Goal: Complete application form: Complete application form

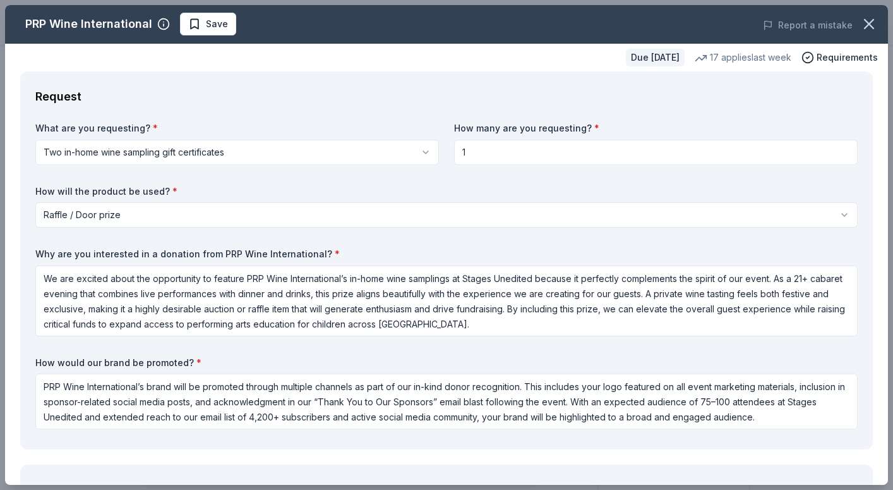
select select "raffleDoorPrize"
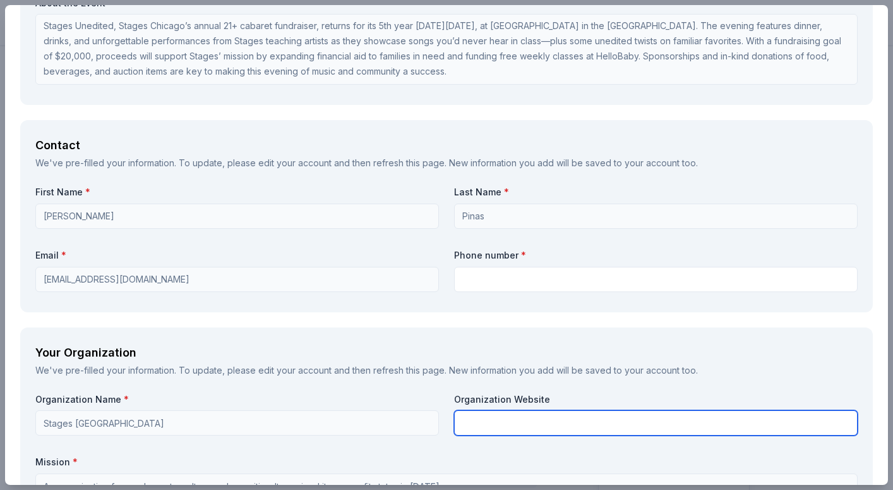
scroll to position [835, 0]
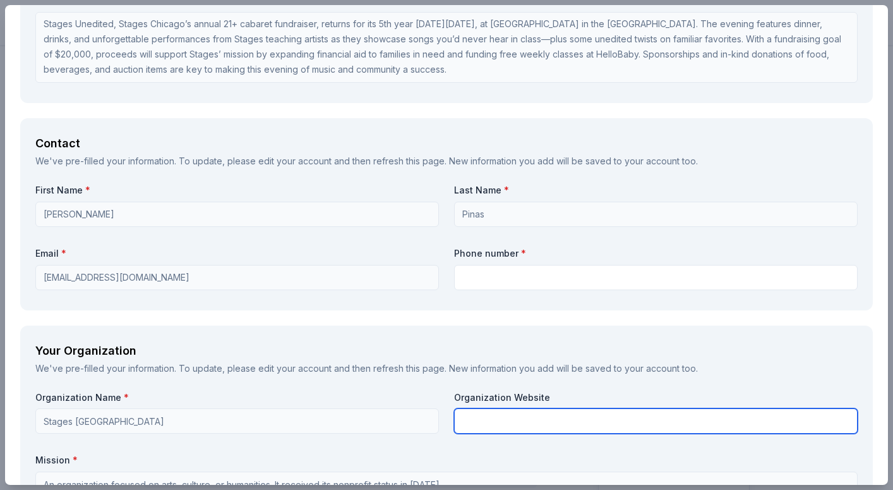
paste input "https://www.stageschicago.org/"
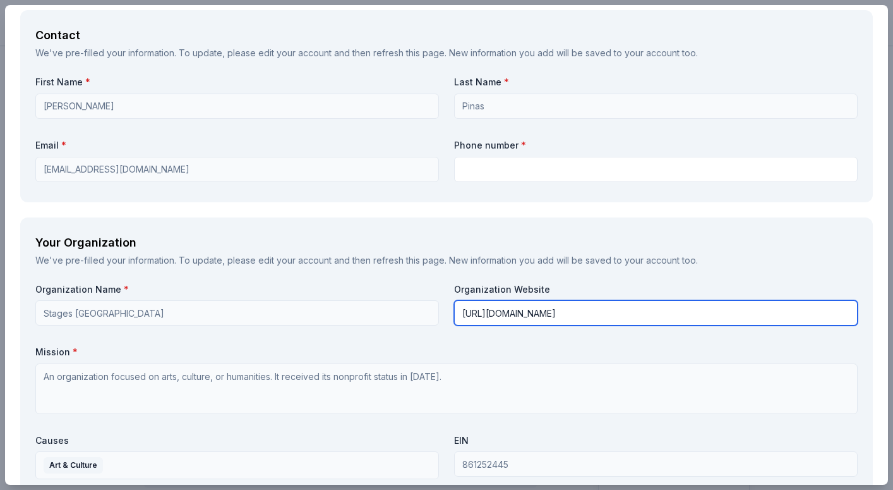
scroll to position [784, 0]
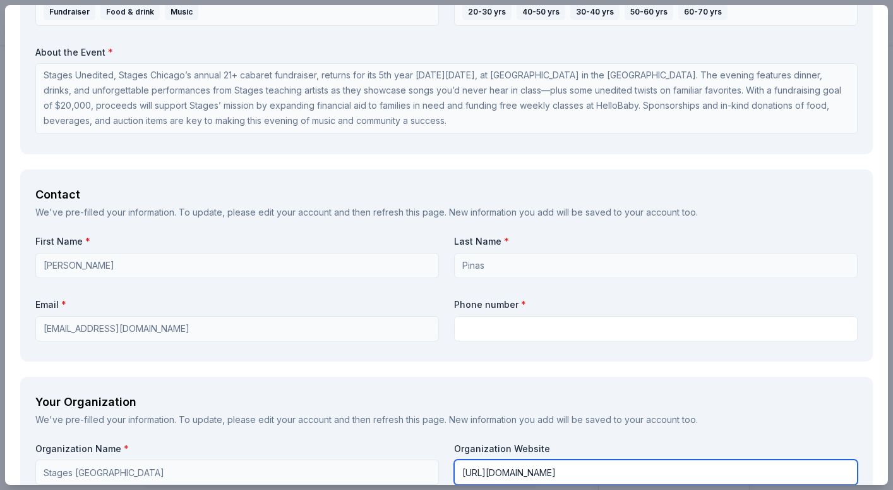
type input "https://www.stageschicago.org/"
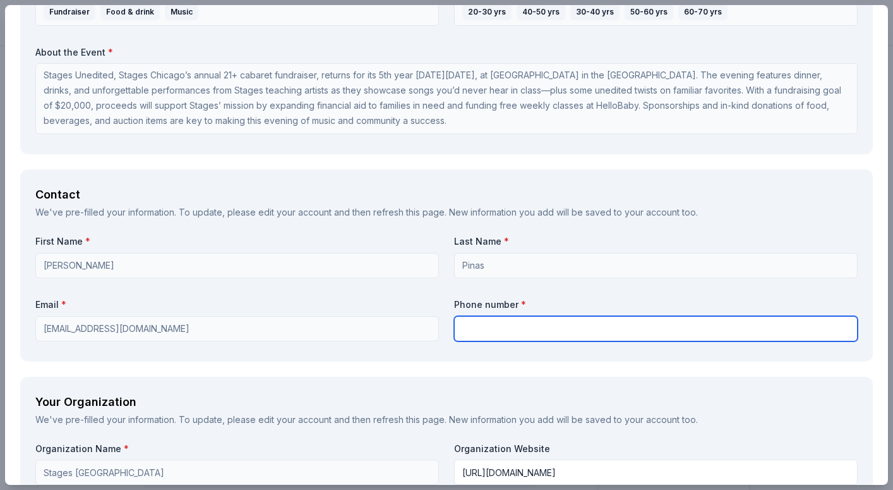
click at [504, 329] on input "text" at bounding box center [656, 328] width 404 height 25
type input "7732178308"
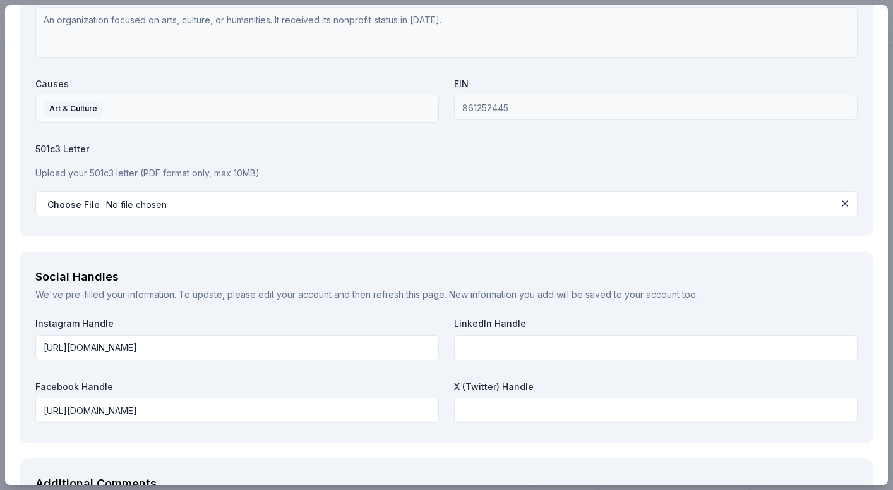
scroll to position [1477, 0]
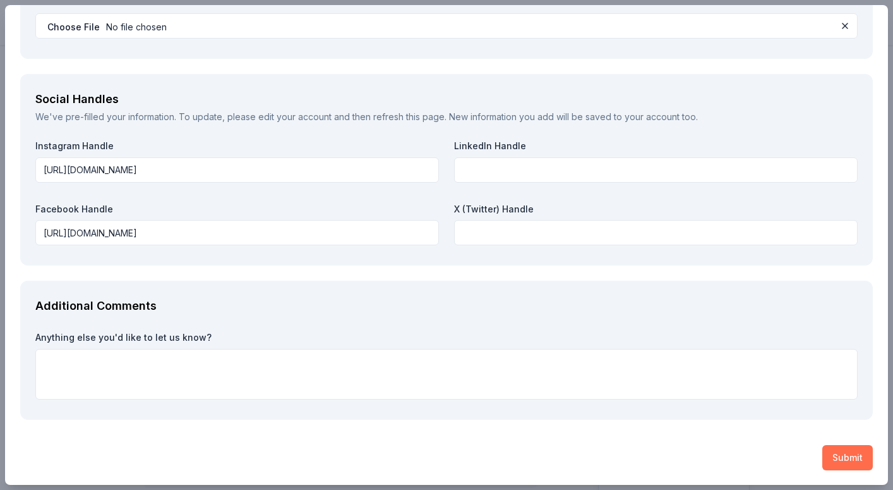
click at [841, 465] on button "Submit" at bounding box center [848, 457] width 51 height 25
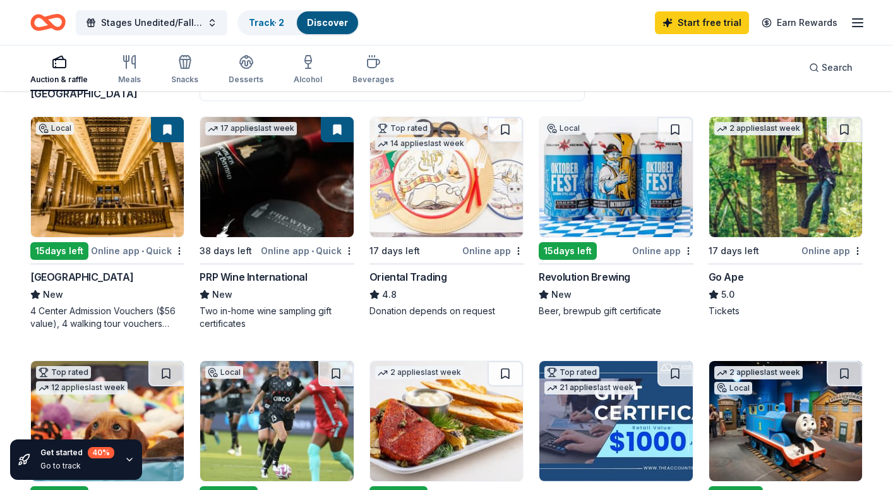
scroll to position [123, 0]
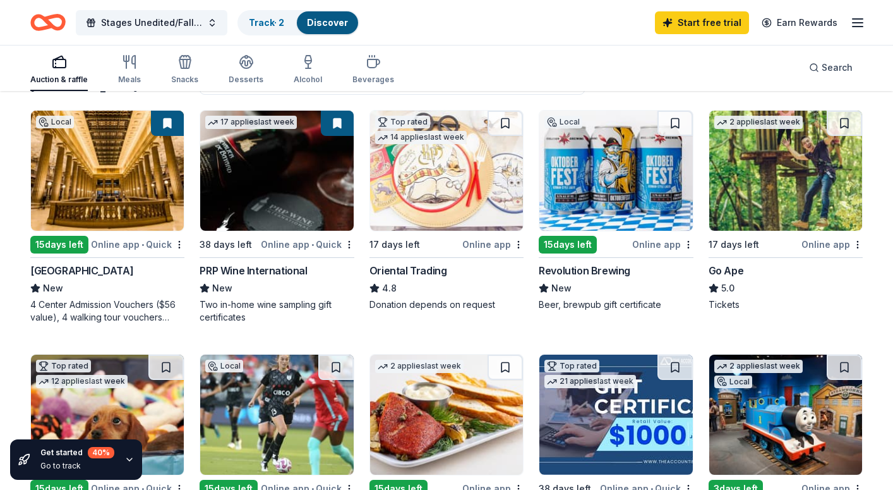
click at [617, 181] on img at bounding box center [615, 171] width 153 height 120
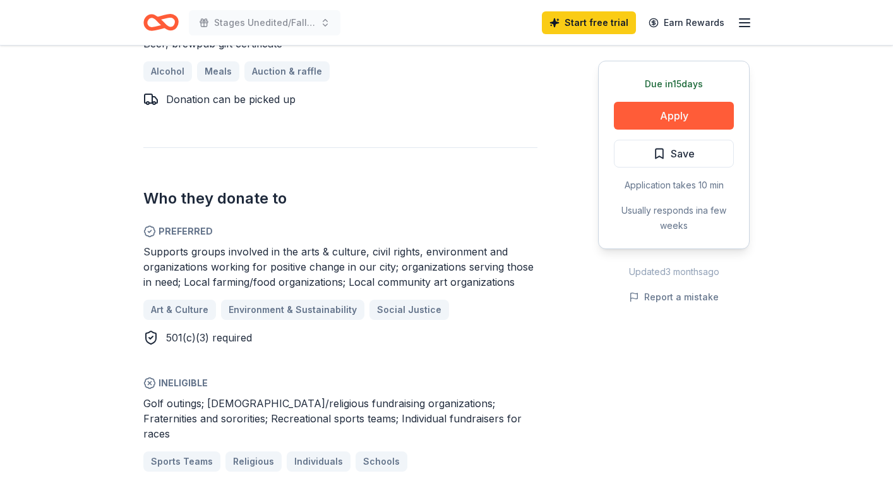
scroll to position [582, 0]
click at [669, 108] on button "Apply" at bounding box center [674, 116] width 120 height 28
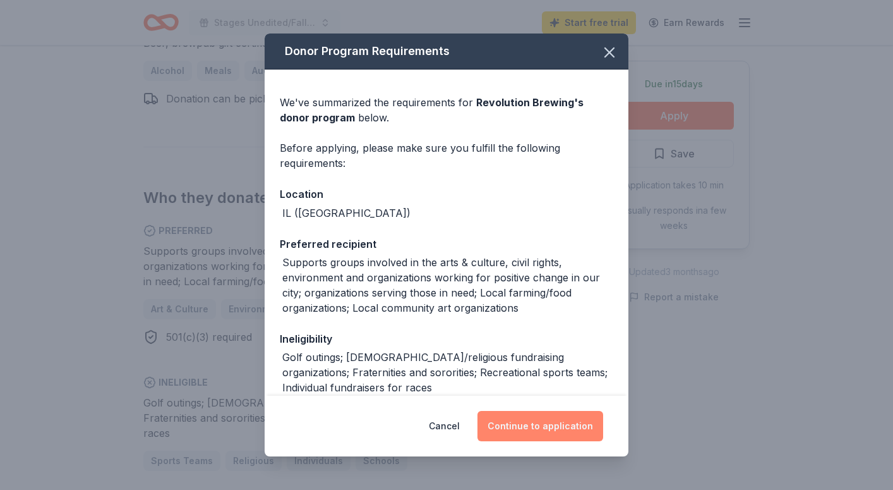
click at [550, 429] on button "Continue to application" at bounding box center [541, 426] width 126 height 30
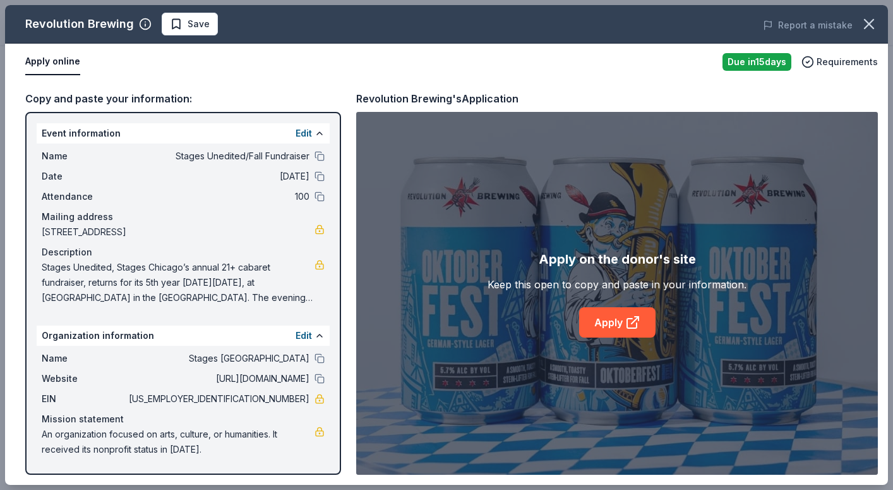
click at [58, 60] on button "Apply online" at bounding box center [52, 62] width 55 height 27
click at [63, 65] on button "Apply online" at bounding box center [52, 62] width 55 height 27
click at [640, 313] on link "Apply" at bounding box center [617, 322] width 76 height 30
